Goal: Check status: Check status

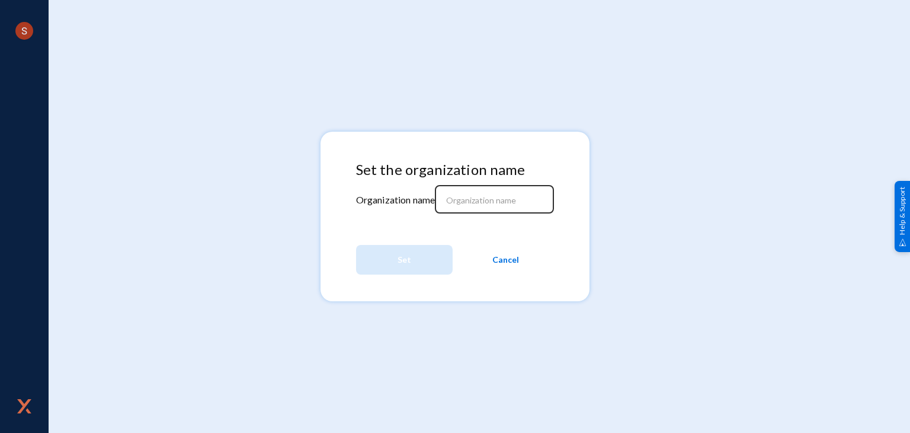
click at [505, 193] on div at bounding box center [494, 197] width 107 height 31
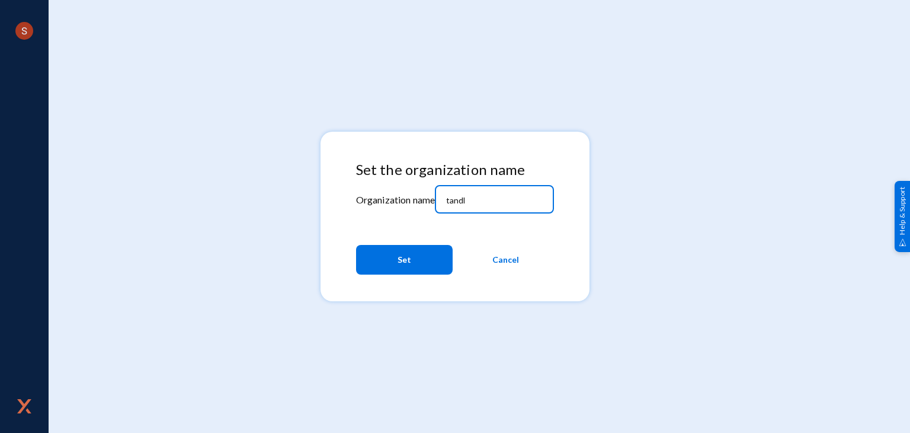
type input "tandl"
click at [411, 255] on button "Set" at bounding box center [404, 260] width 97 height 30
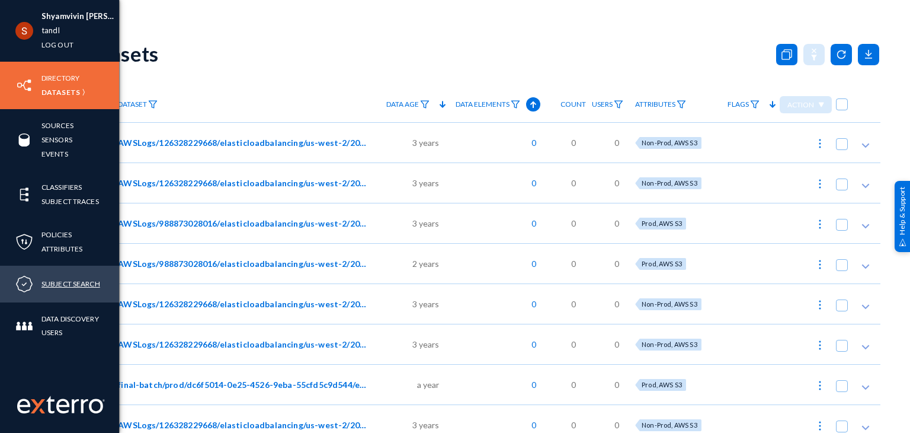
click at [69, 279] on link "Subject Search" at bounding box center [70, 284] width 59 height 14
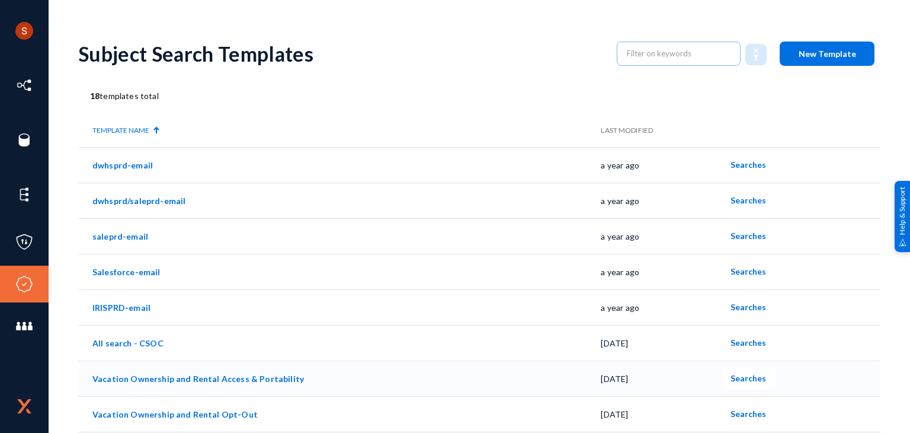
click at [737, 378] on span "Searches" at bounding box center [749, 378] width 36 height 10
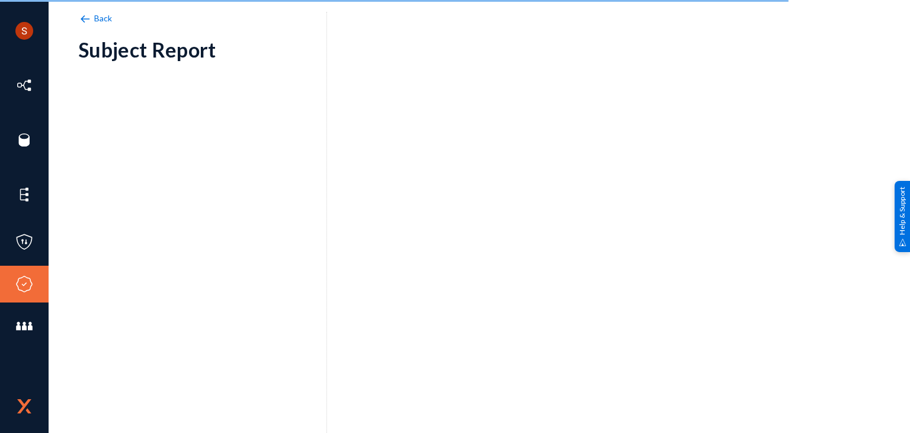
click at [246, 22] on div "Back Subject Report" at bounding box center [202, 228] width 249 height 433
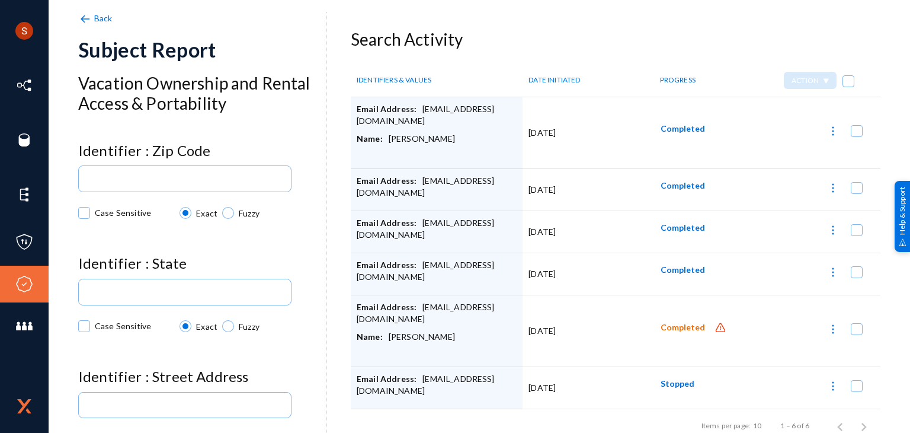
click at [687, 325] on span "Completed" at bounding box center [683, 327] width 44 height 10
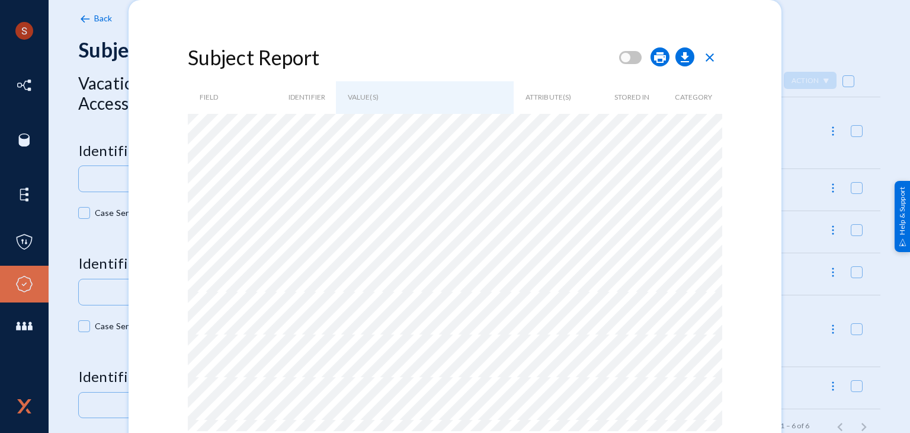
click at [713, 56] on span "close" at bounding box center [710, 57] width 14 height 14
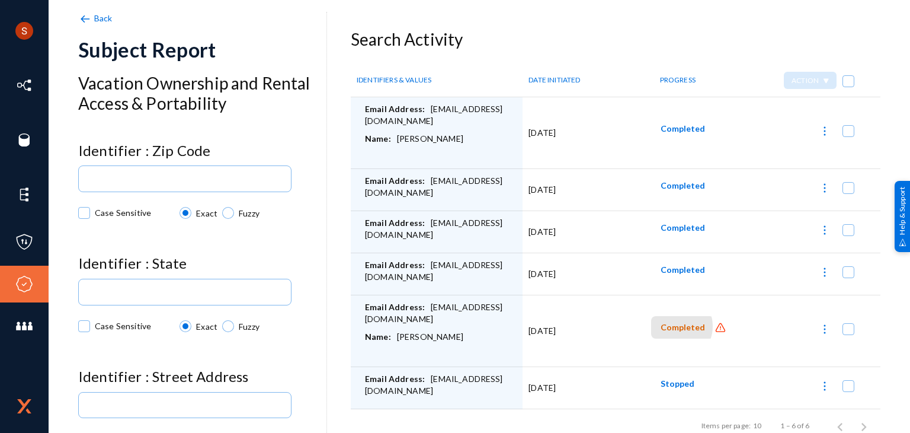
click at [671, 325] on span "Completed" at bounding box center [683, 327] width 44 height 10
